Goal: Transaction & Acquisition: Purchase product/service

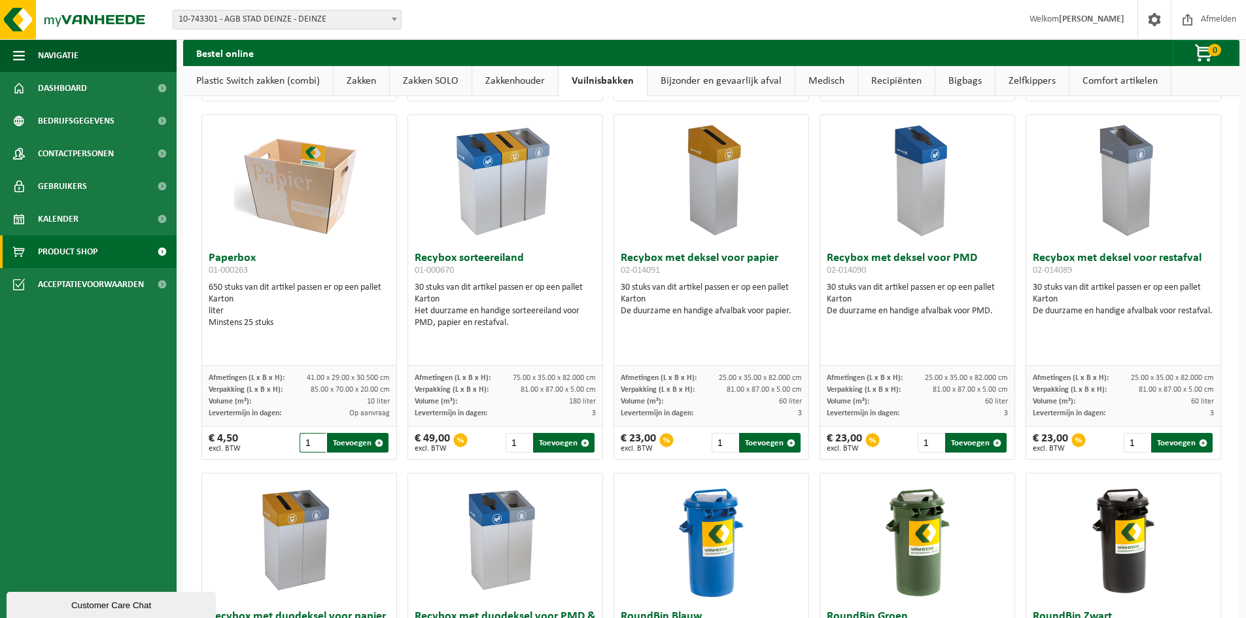
click at [322, 447] on input "1" at bounding box center [313, 443] width 27 height 20
type input "10"
drag, startPoint x: 299, startPoint y: 443, endPoint x: 336, endPoint y: 447, distance: 37.5
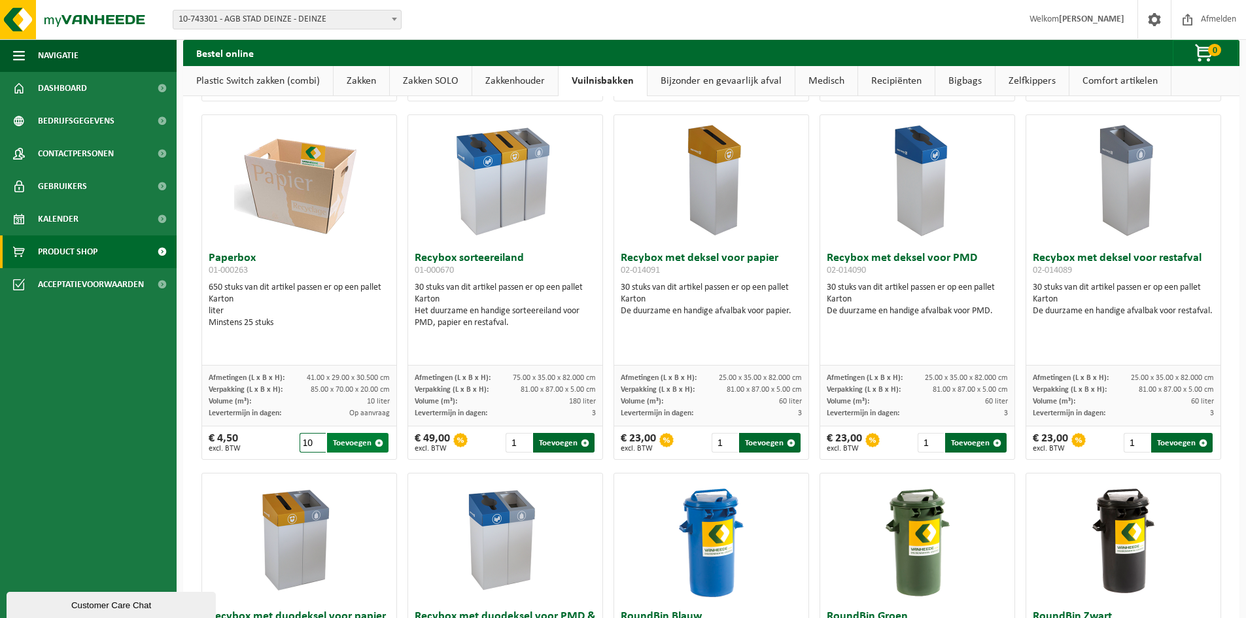
click at [336, 447] on div "10 Toevoegen" at bounding box center [345, 443] width 91 height 20
click at [360, 443] on button "Toevoegen" at bounding box center [357, 443] width 61 height 20
type input "1"
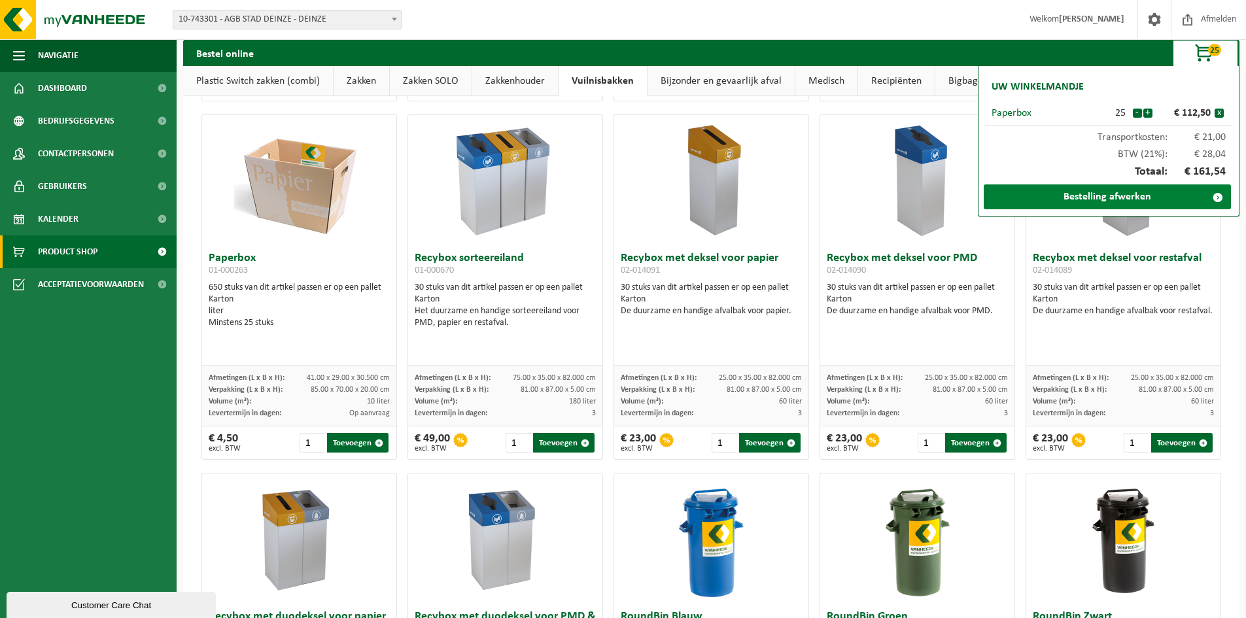
click at [1157, 203] on link "Bestelling afwerken" at bounding box center [1107, 196] width 247 height 25
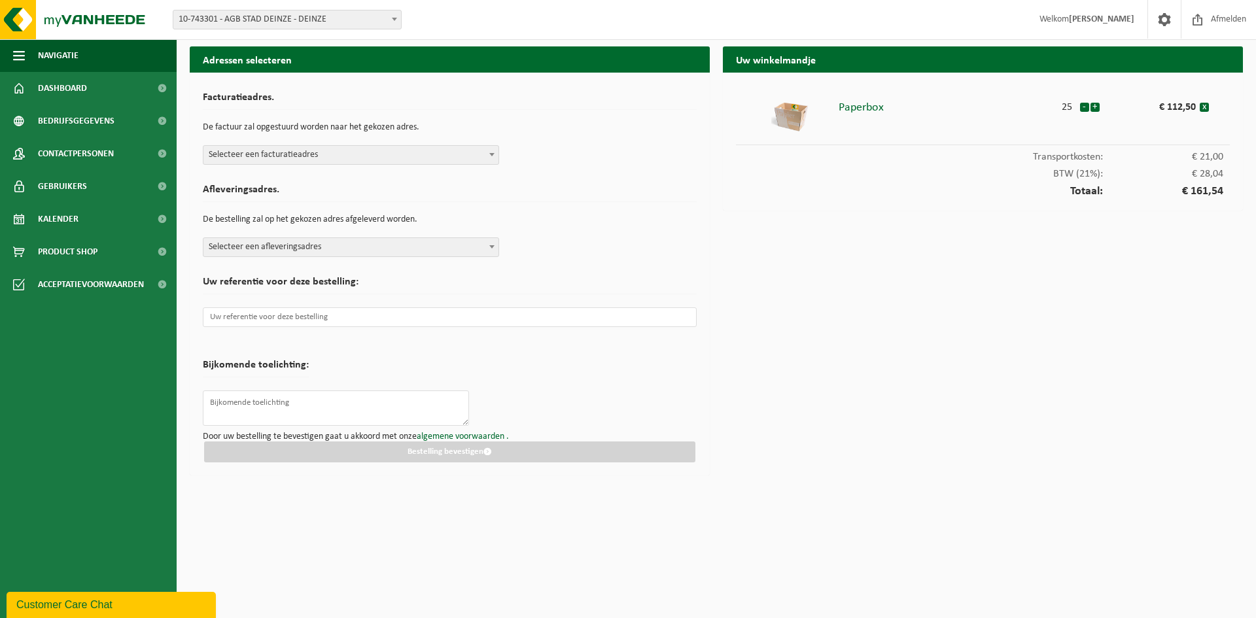
click at [485, 157] on span "Selecteer een facturatieadres" at bounding box center [350, 155] width 295 height 18
click at [585, 173] on form "Facturatieadres. De factuur zal opgestuurd worden naar het gekozen adres. Selec…" at bounding box center [450, 274] width 494 height 377
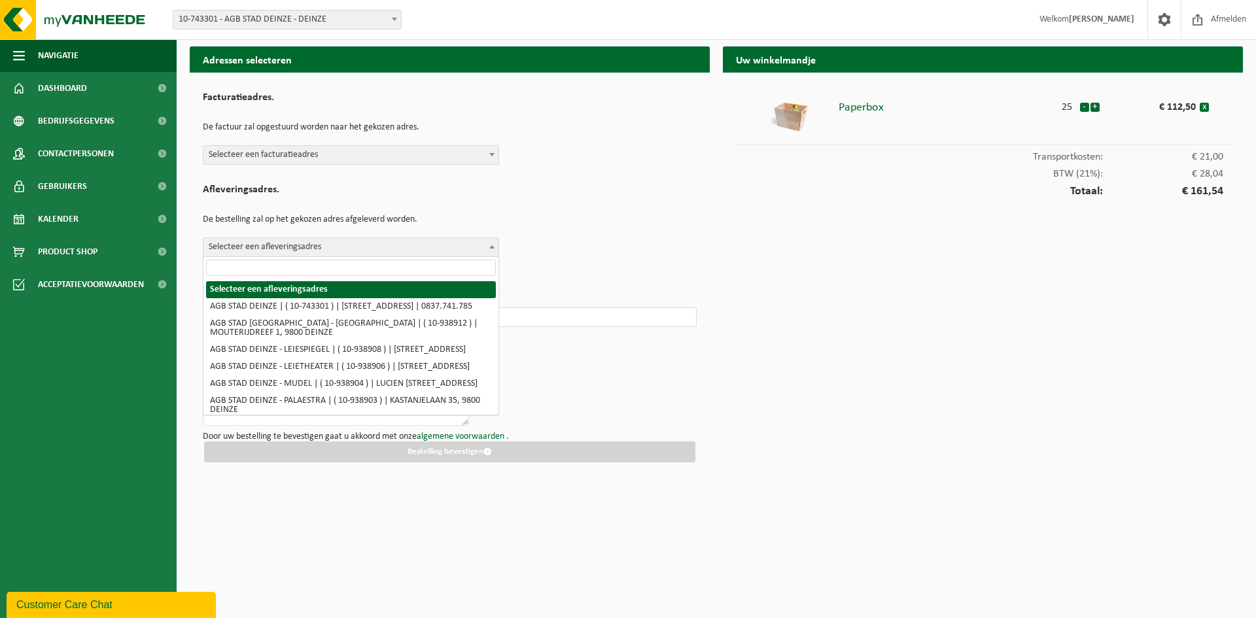
click at [479, 251] on span "Selecteer een afleveringsadres" at bounding box center [350, 247] width 295 height 18
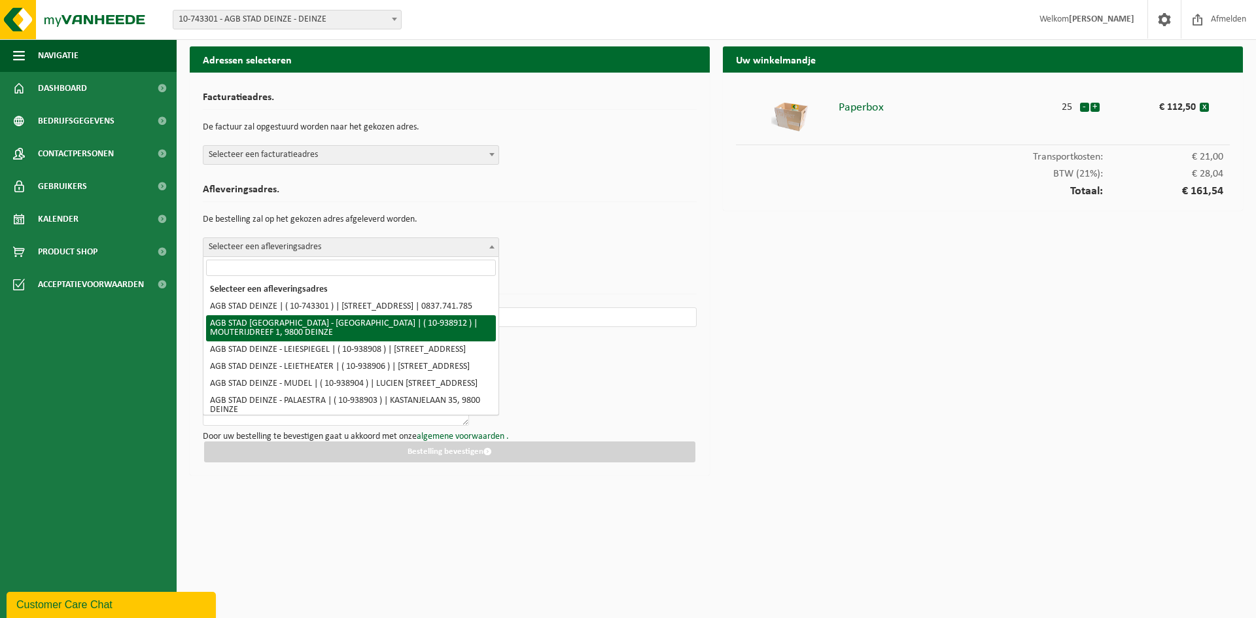
click at [670, 237] on div "Afleveringsadres. De bestelling zal op het gekozen adres afgeleverd worden. Sel…" at bounding box center [450, 217] width 494 height 79
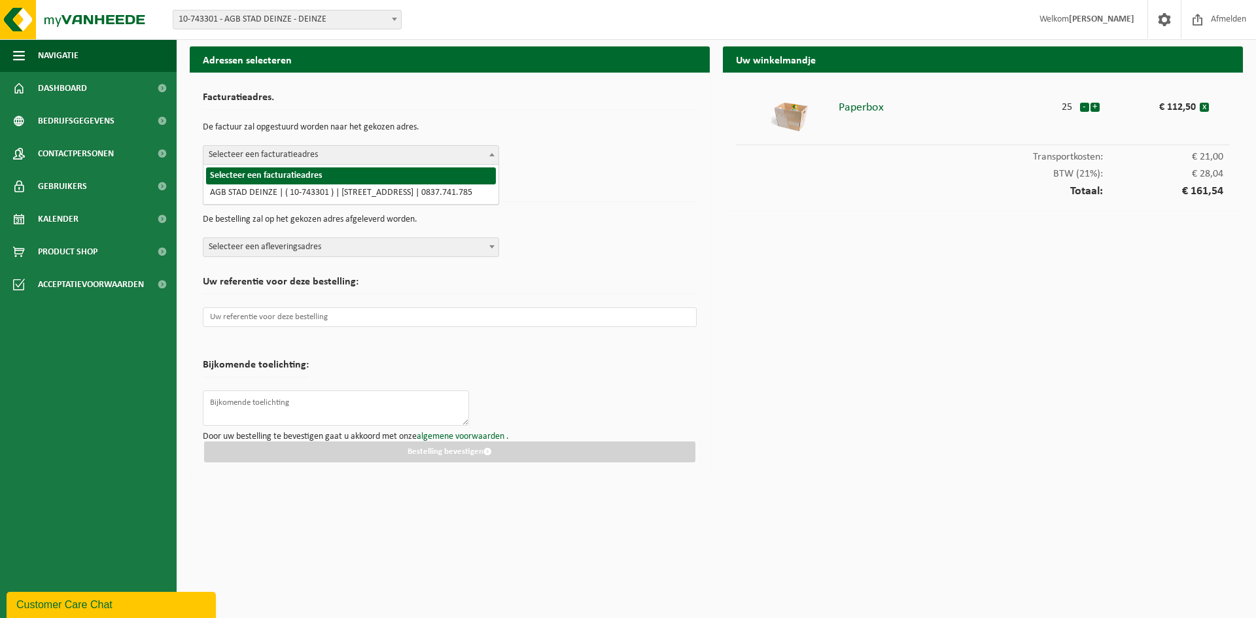
click at [492, 154] on b at bounding box center [491, 154] width 5 height 3
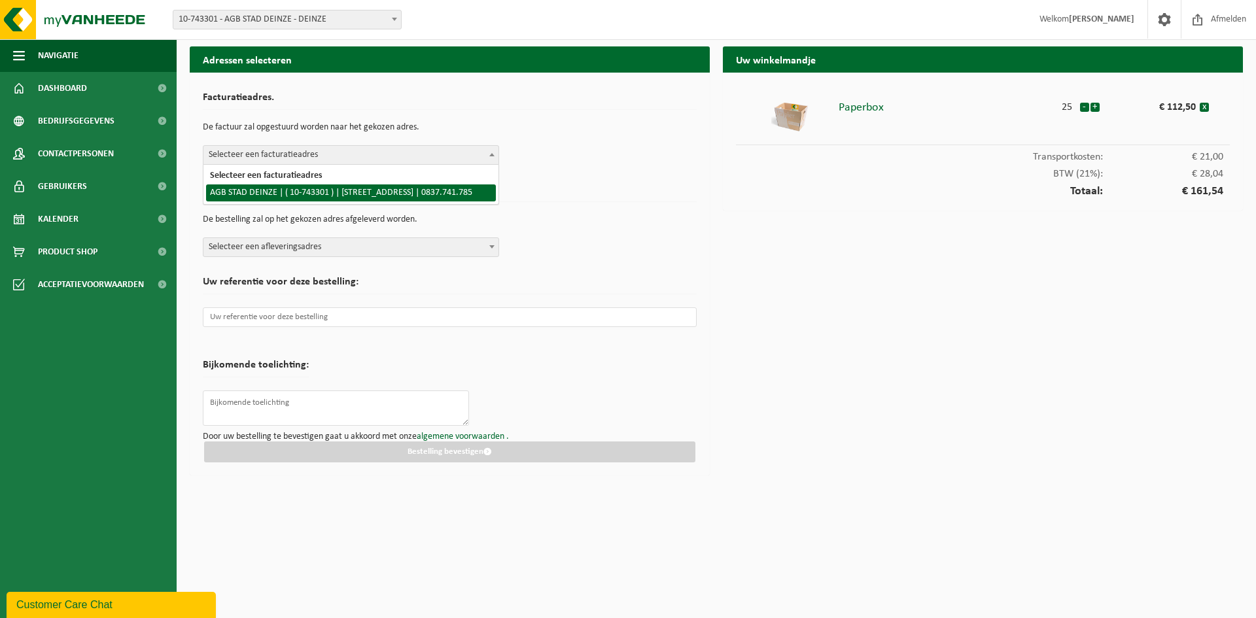
select select "132255"
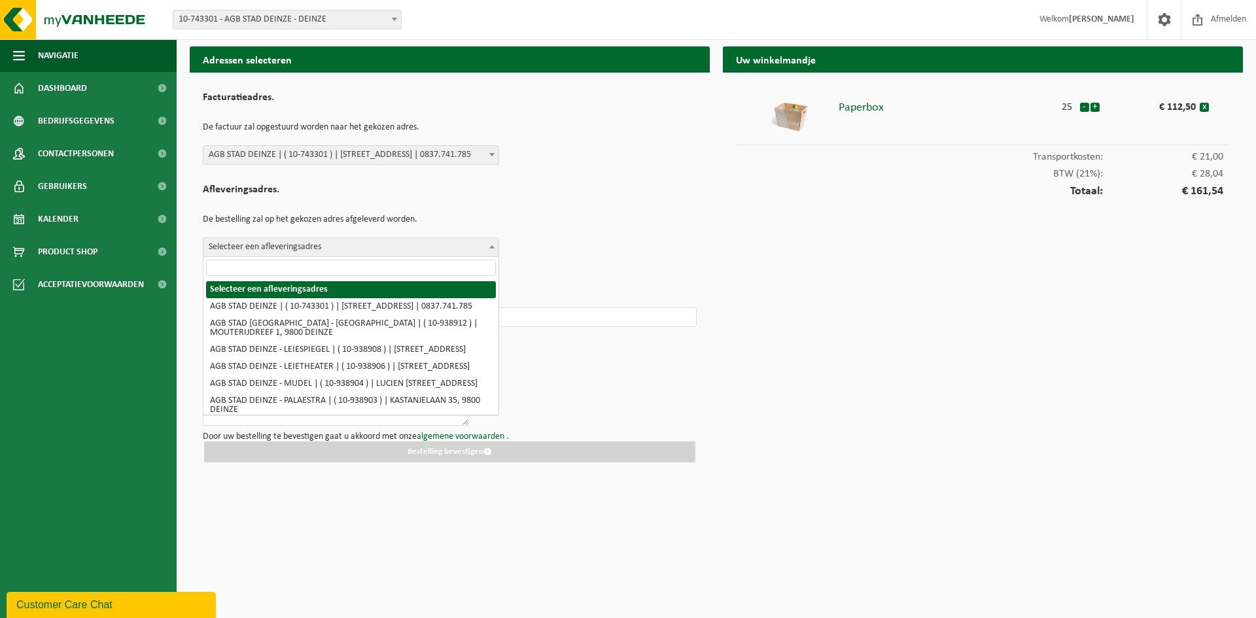
click at [487, 247] on span at bounding box center [491, 246] width 13 height 17
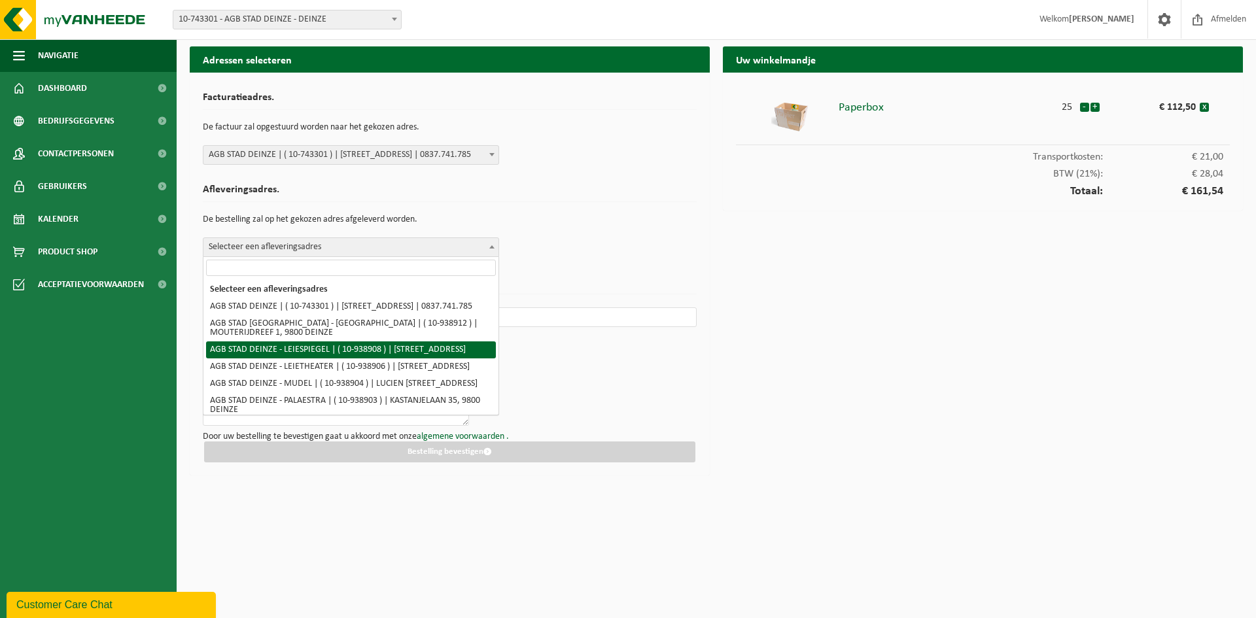
select select "138162"
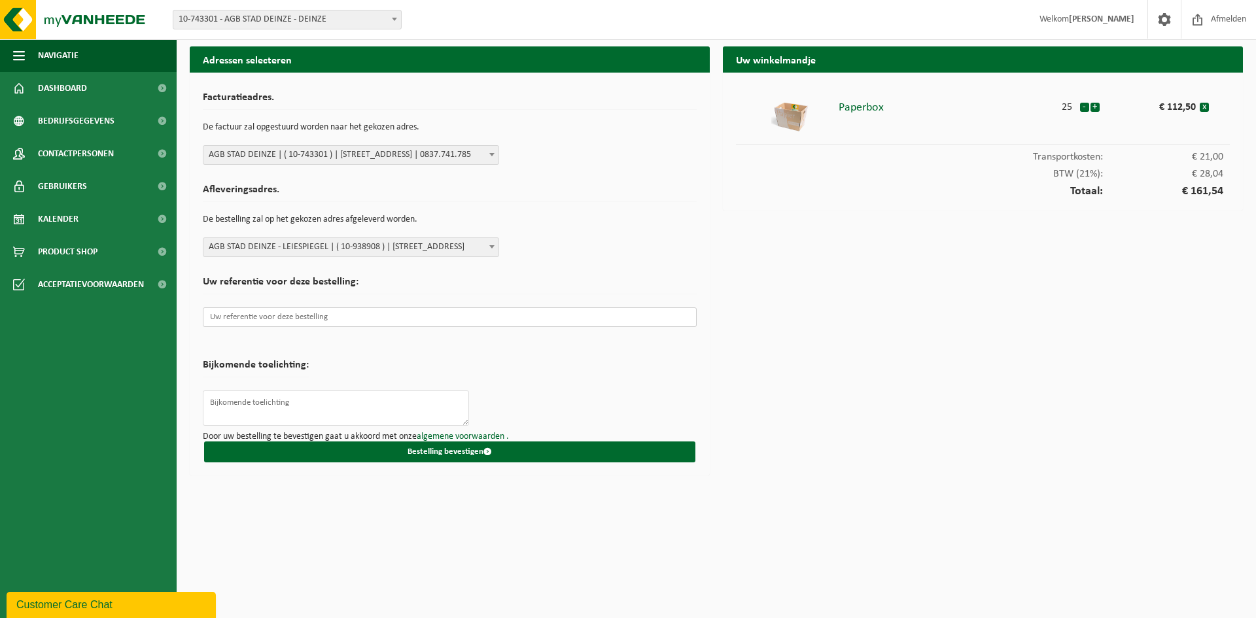
click at [321, 318] on input "text" at bounding box center [450, 317] width 494 height 20
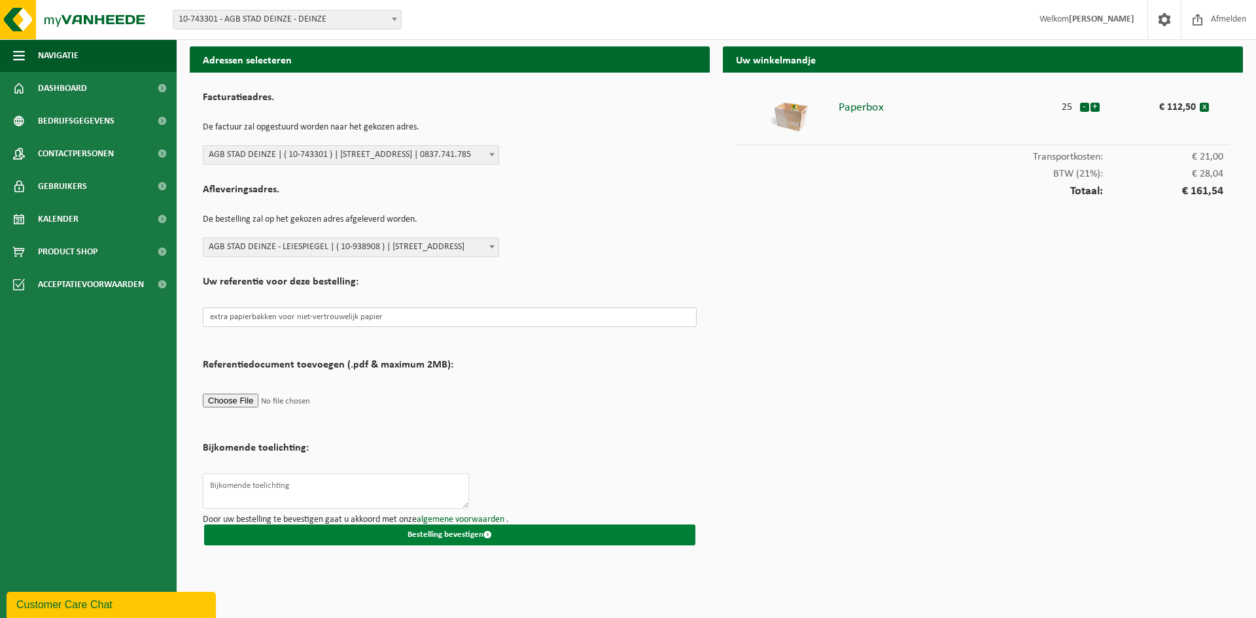
type input "extra papierbakken voor niet-vertrouwelijk papier"
click at [502, 536] on button "Bestelling bevestigen" at bounding box center [449, 534] width 491 height 21
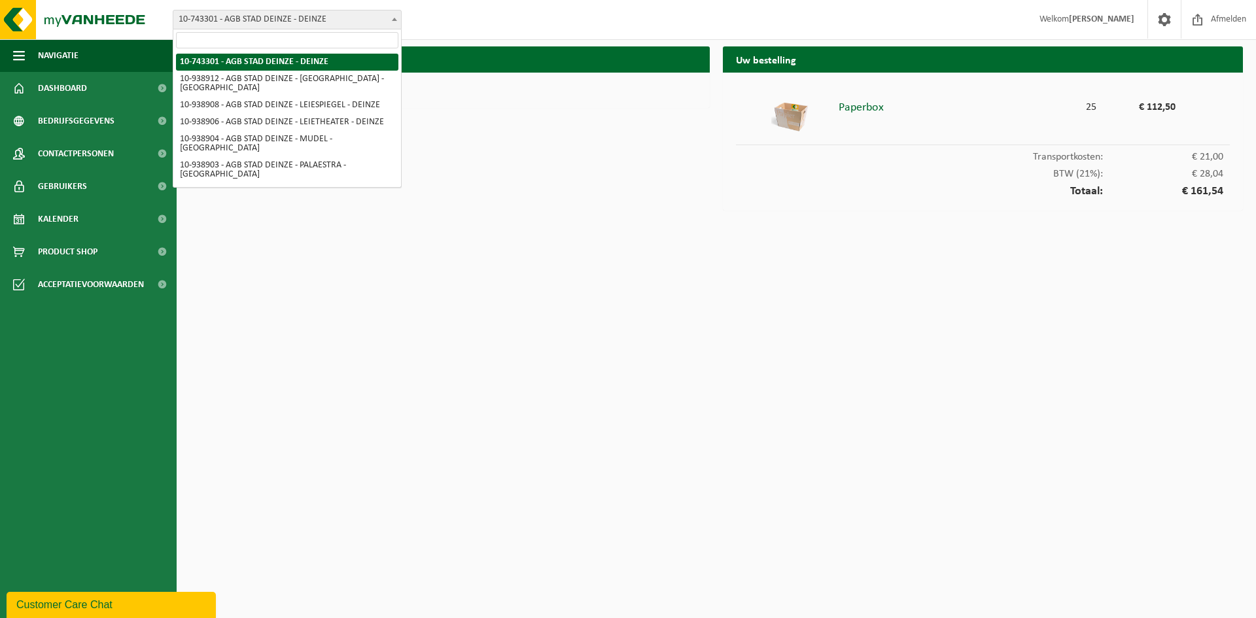
click at [400, 19] on span at bounding box center [394, 18] width 13 height 17
click at [69, 27] on img at bounding box center [78, 19] width 157 height 39
